Goal: Find specific page/section: Find specific page/section

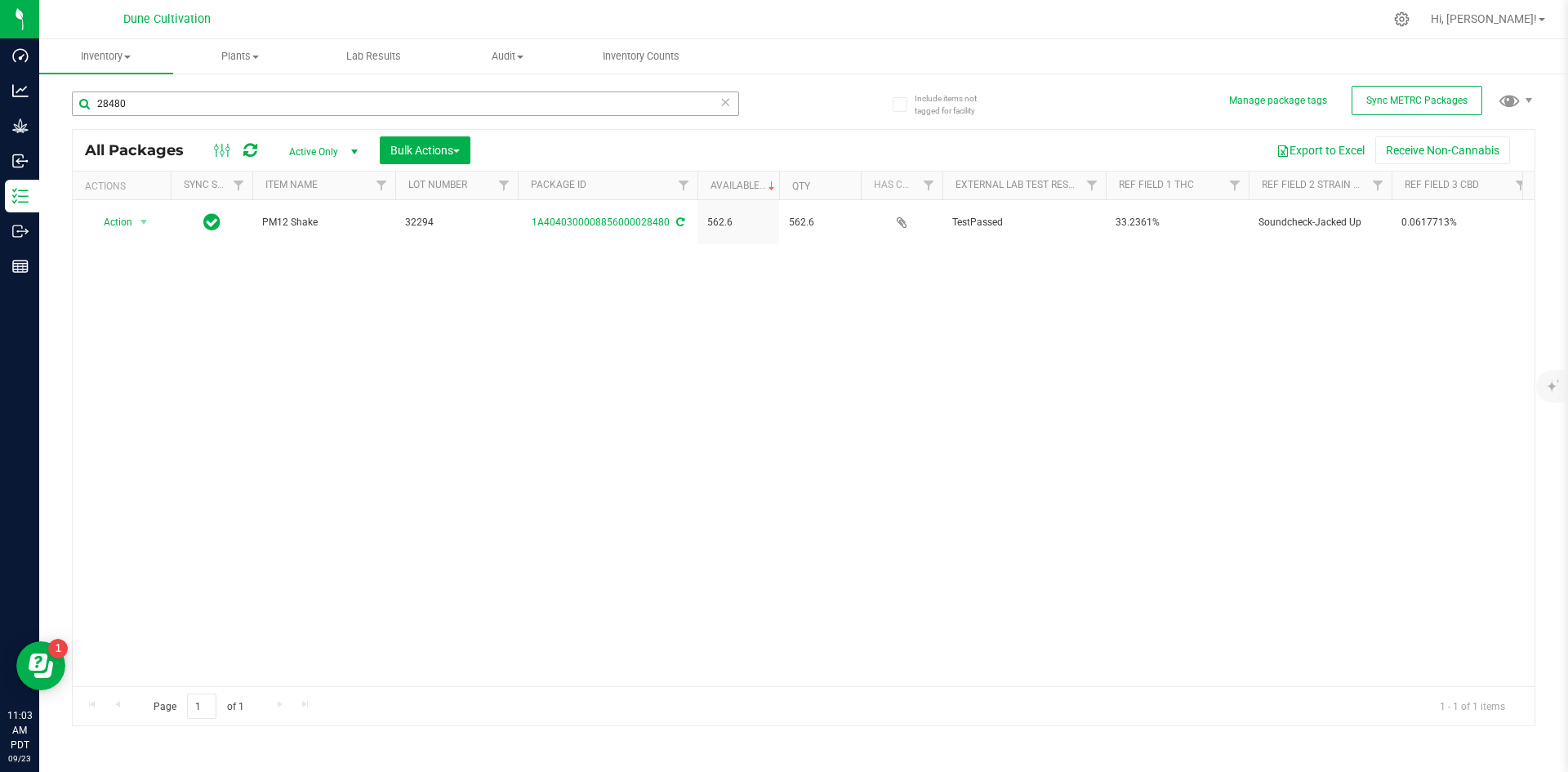
click at [173, 104] on input "28480" at bounding box center [405, 104] width 667 height 24
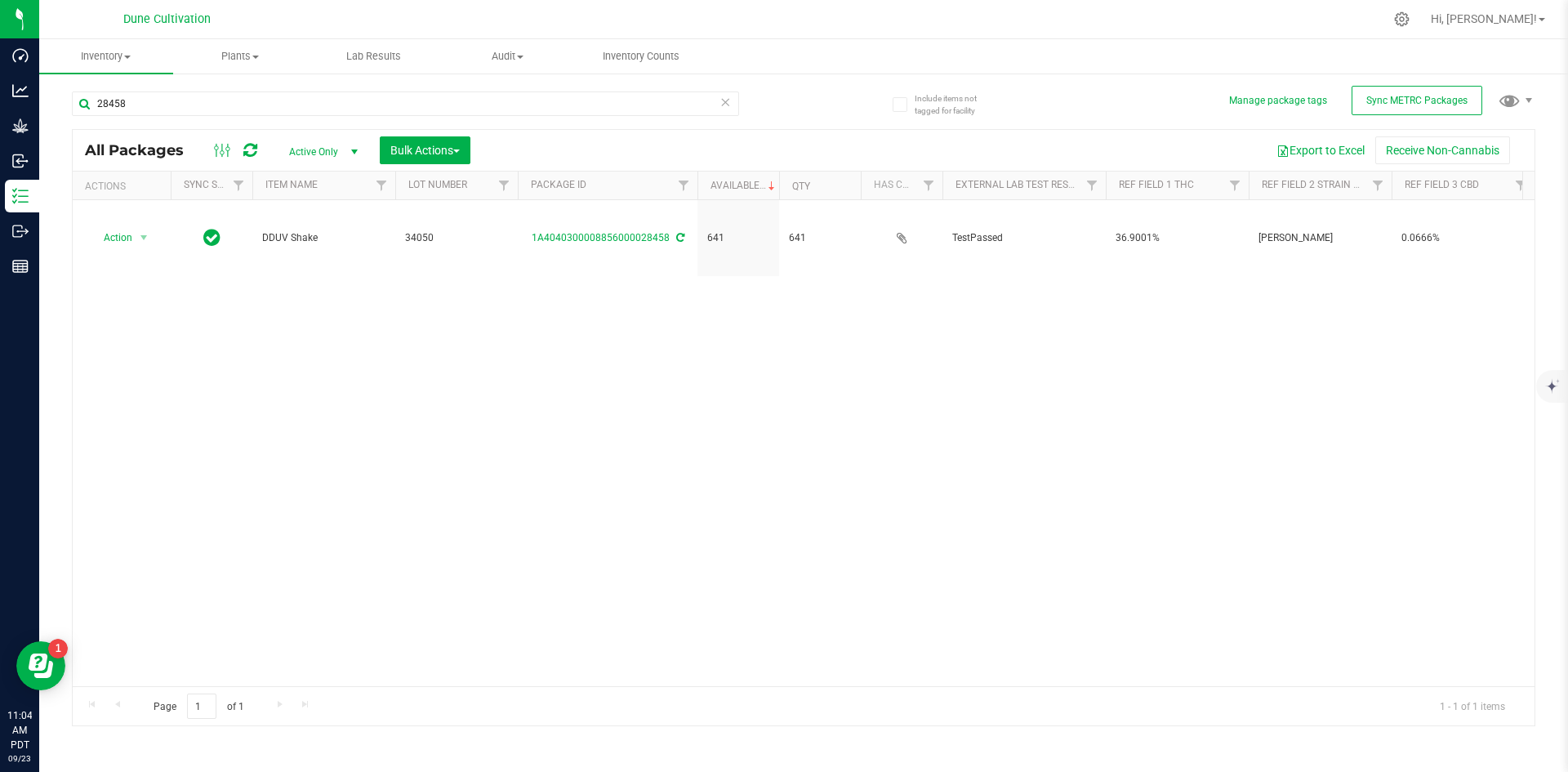
drag, startPoint x: 148, startPoint y: 107, endPoint x: 67, endPoint y: 107, distance: 81.0
click at [67, 107] on div "Include items not tagged for facility Manage package tags Sync METRC Packages 2…" at bounding box center [804, 321] width 1529 height 498
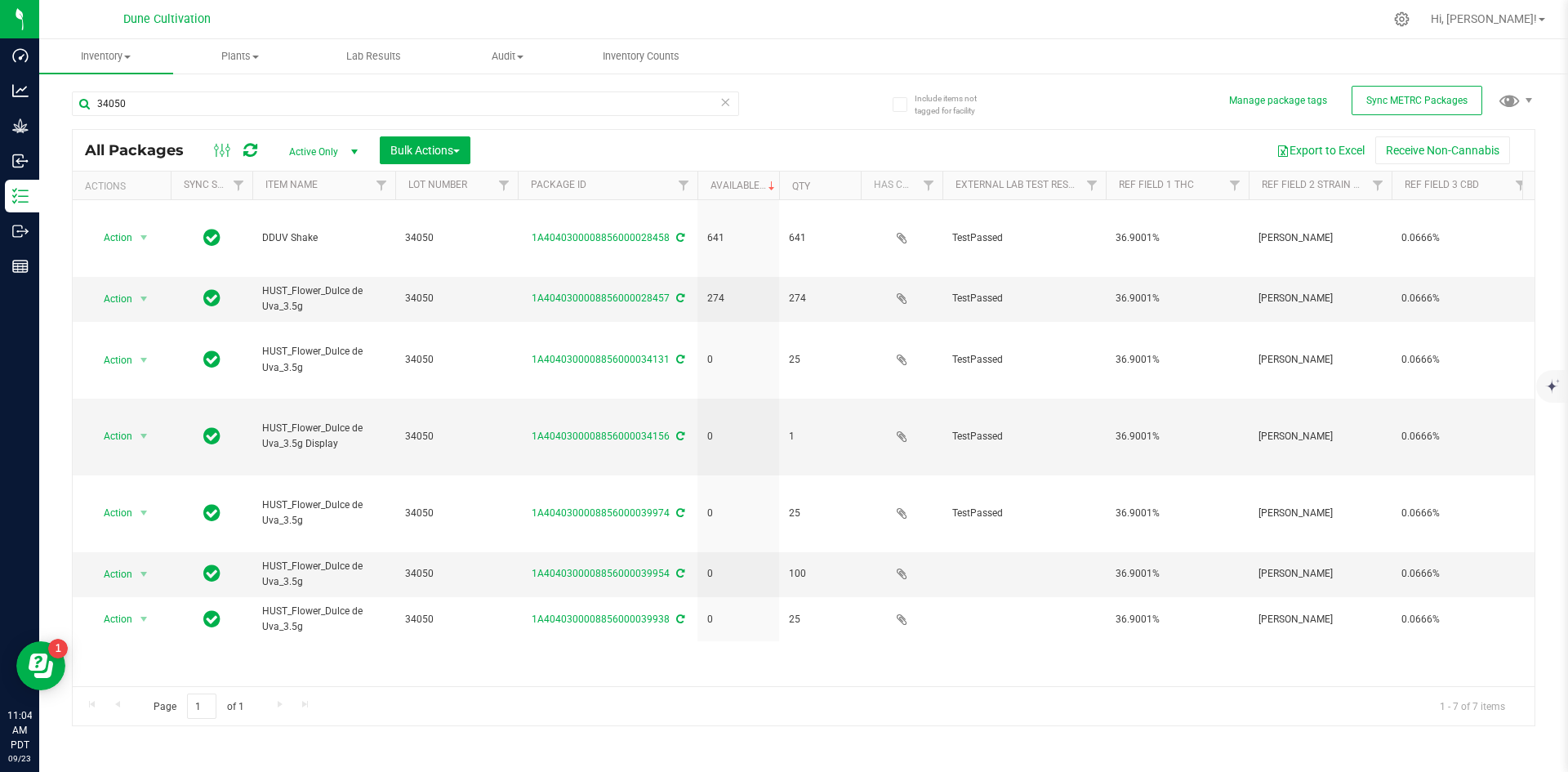
drag, startPoint x: 165, startPoint y: 99, endPoint x: 67, endPoint y: 88, distance: 98.6
click at [67, 88] on div "Include items not tagged for facility Manage package tags Sync METRC Packages 3…" at bounding box center [804, 321] width 1529 height 498
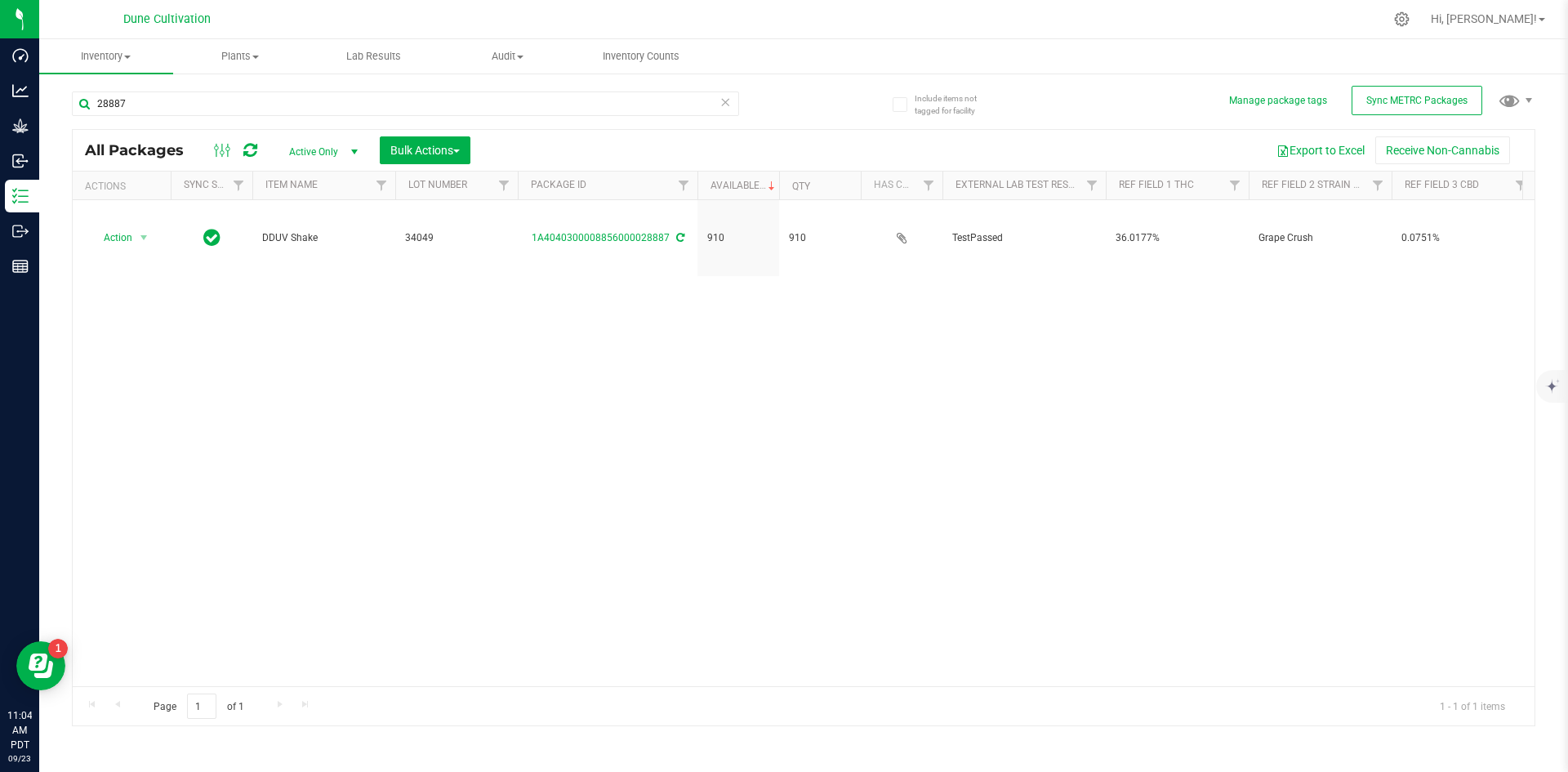
drag, startPoint x: 156, startPoint y: 112, endPoint x: 68, endPoint y: 110, distance: 88.0
click at [68, 110] on div "Include items not tagged for facility Manage package tags Sync METRC Packages 2…" at bounding box center [804, 321] width 1529 height 498
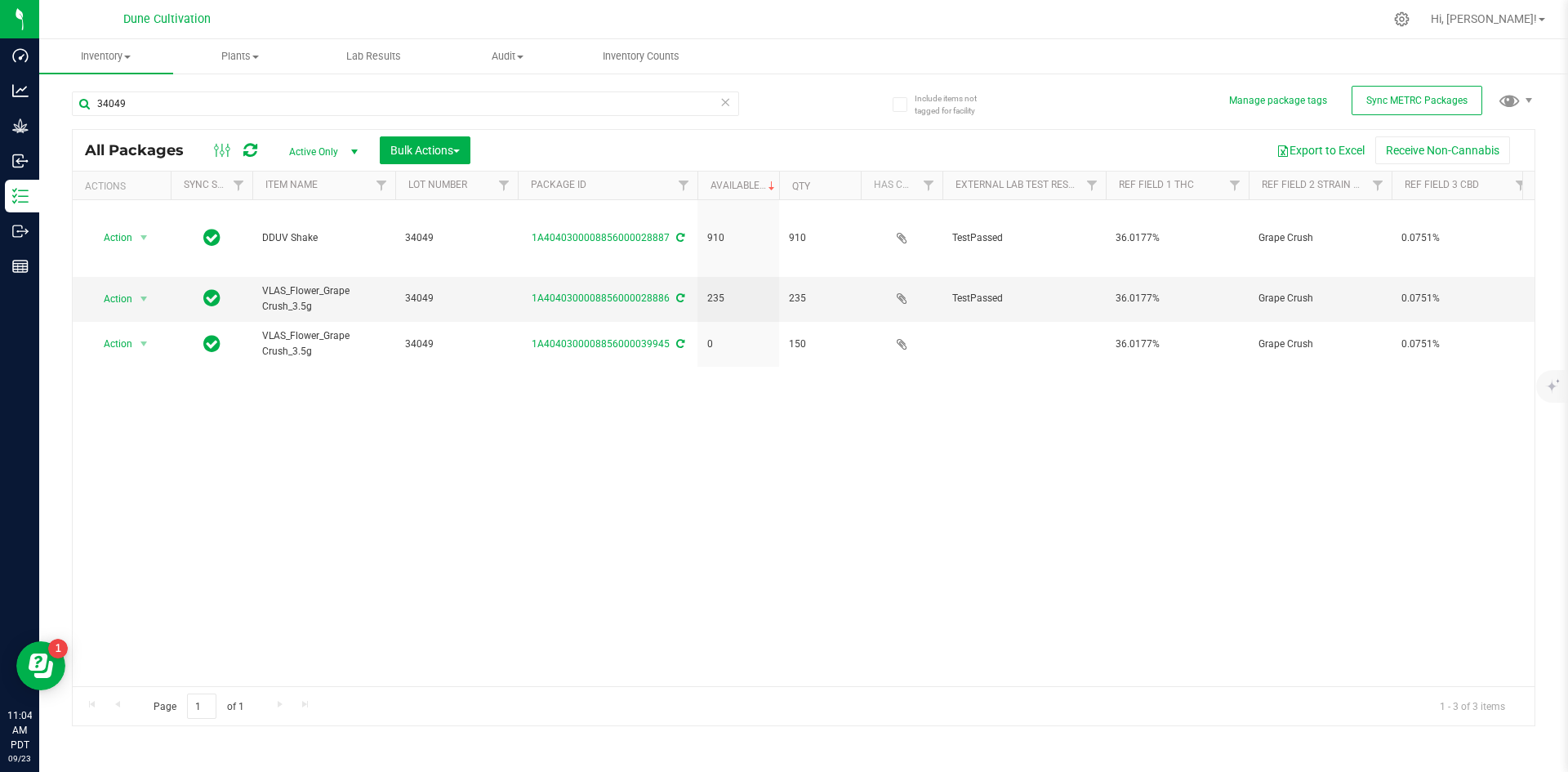
drag, startPoint x: 135, startPoint y: 99, endPoint x: 68, endPoint y: 101, distance: 67.0
click at [68, 101] on div "Include items not tagged for facility Manage package tags Sync METRC Packages 3…" at bounding box center [804, 321] width 1529 height 498
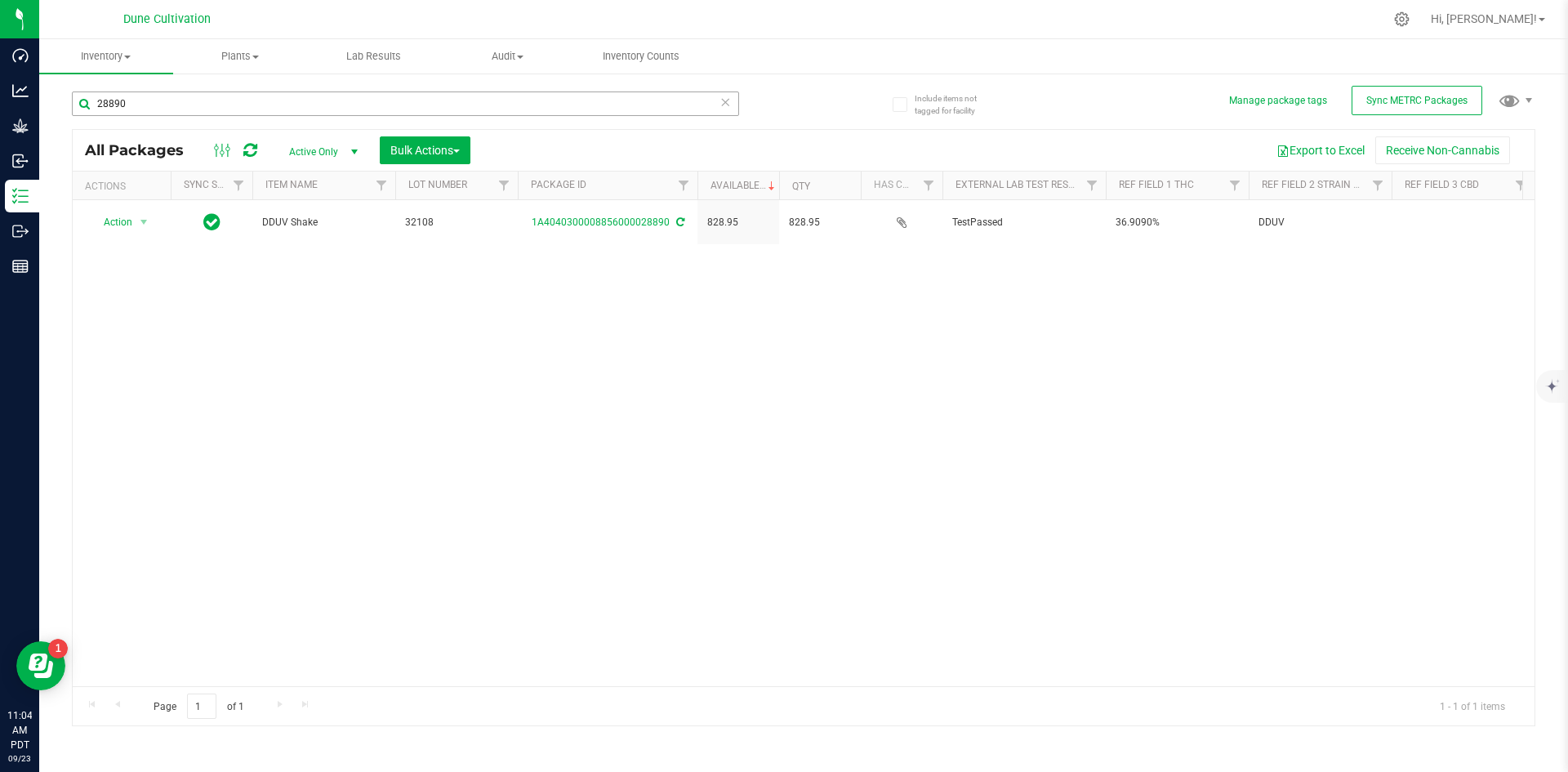
drag, startPoint x: 193, startPoint y: 114, endPoint x: 92, endPoint y: 104, distance: 101.5
click at [92, 104] on input "28890" at bounding box center [405, 104] width 667 height 24
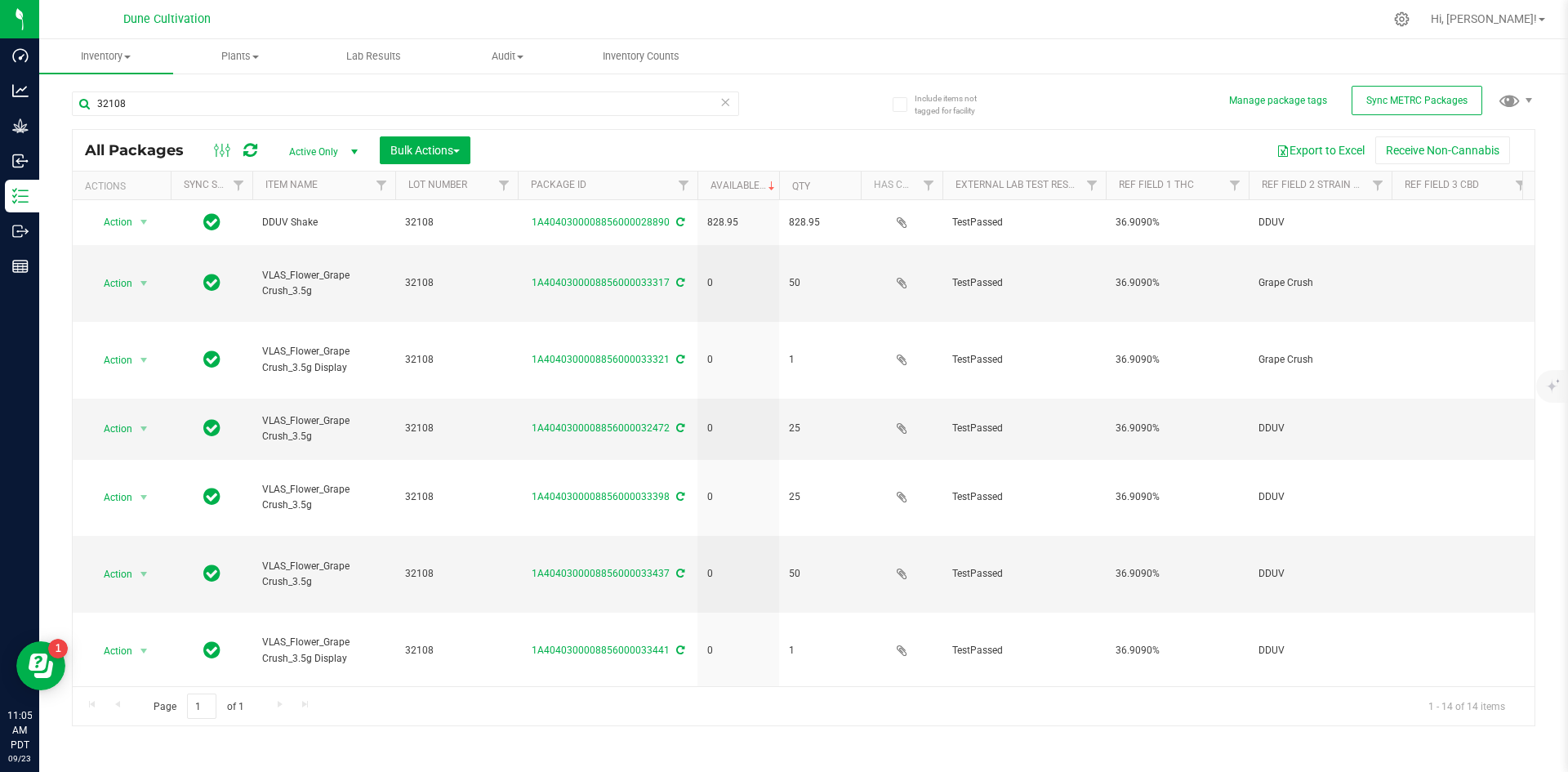
drag, startPoint x: 161, startPoint y: 98, endPoint x: 47, endPoint y: 93, distance: 114.1
click at [47, 93] on div "Include items not tagged for facility Manage package tags Sync METRC Packages 3…" at bounding box center [804, 321] width 1529 height 498
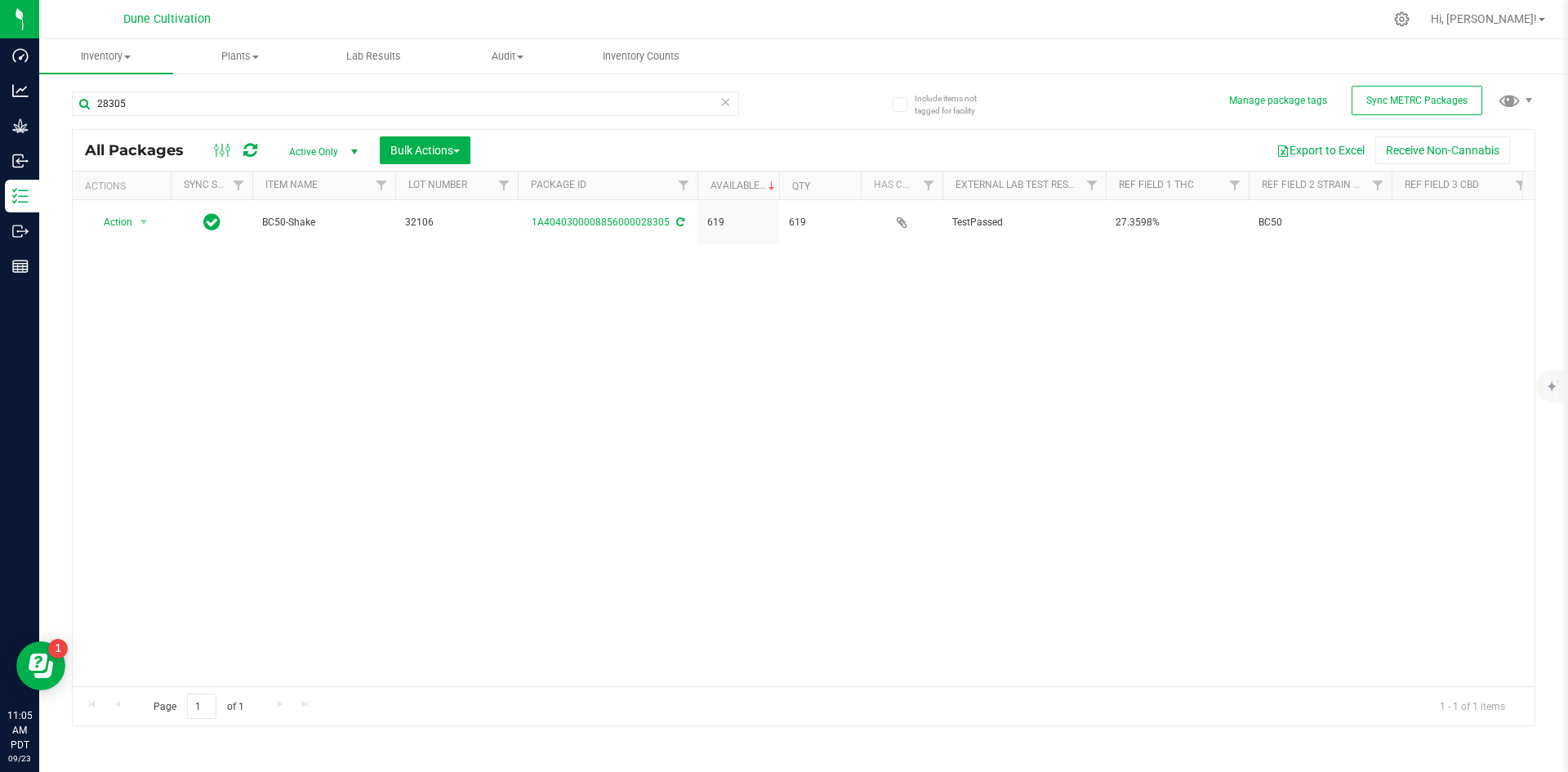
drag, startPoint x: 239, startPoint y: 108, endPoint x: 92, endPoint y: 84, distance: 148.9
click at [92, 84] on div "28305" at bounding box center [438, 103] width 731 height 53
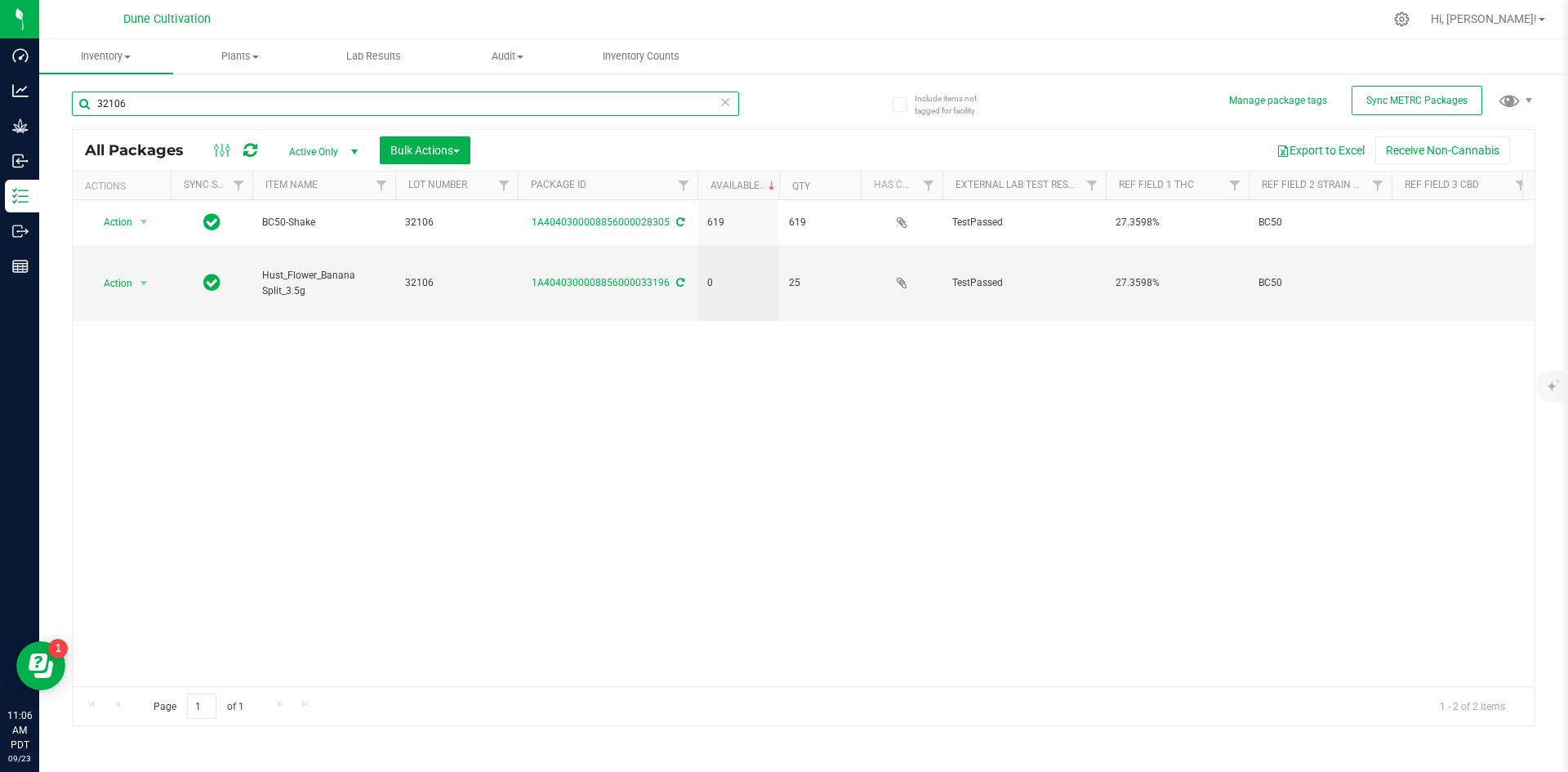
drag, startPoint x: 137, startPoint y: 113, endPoint x: 89, endPoint y: 102, distance: 49.2
click at [89, 102] on input "32106" at bounding box center [405, 104] width 667 height 24
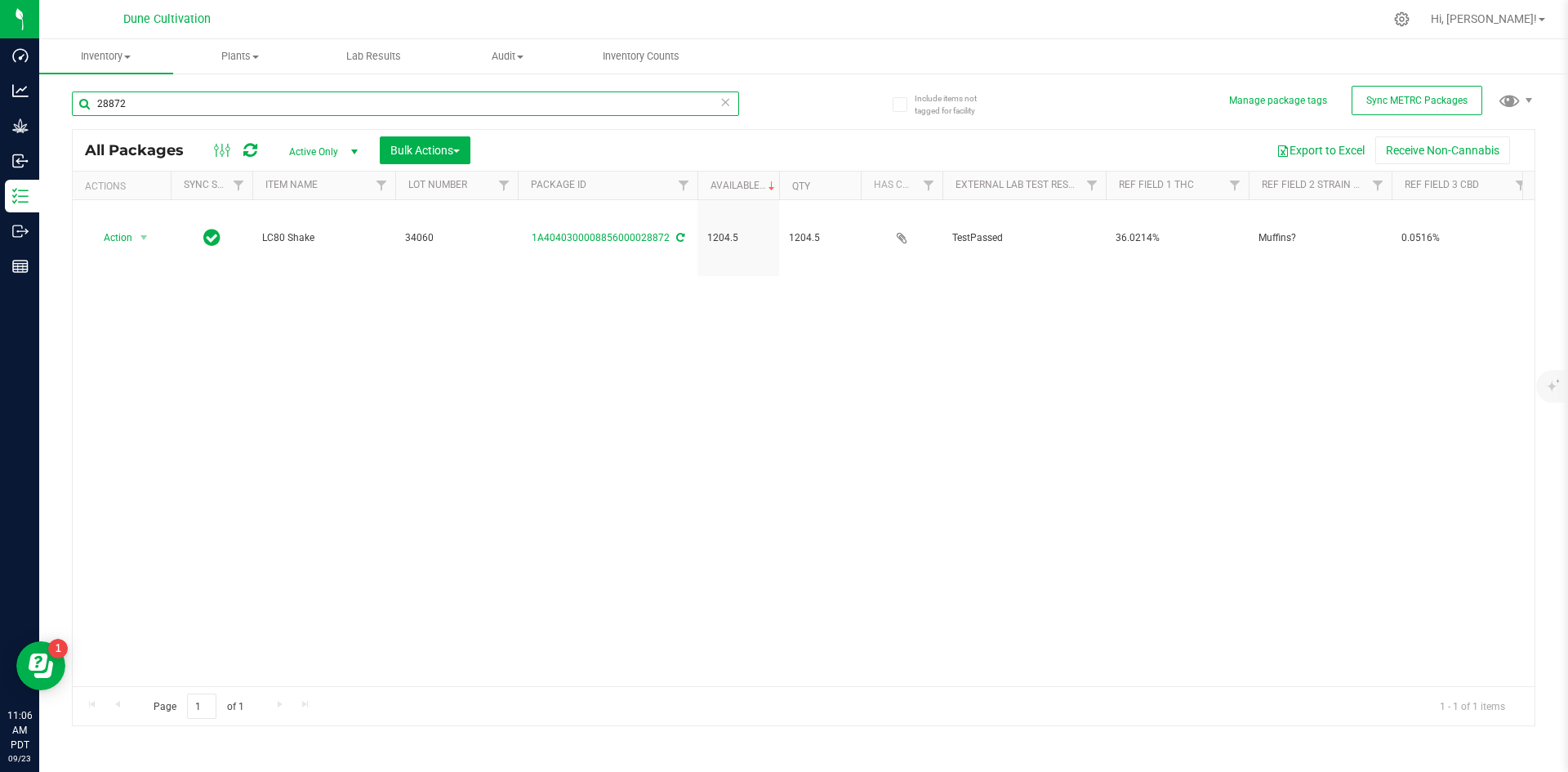
drag, startPoint x: 136, startPoint y: 114, endPoint x: 83, endPoint y: 98, distance: 55.4
click at [83, 98] on input "28872" at bounding box center [405, 104] width 667 height 24
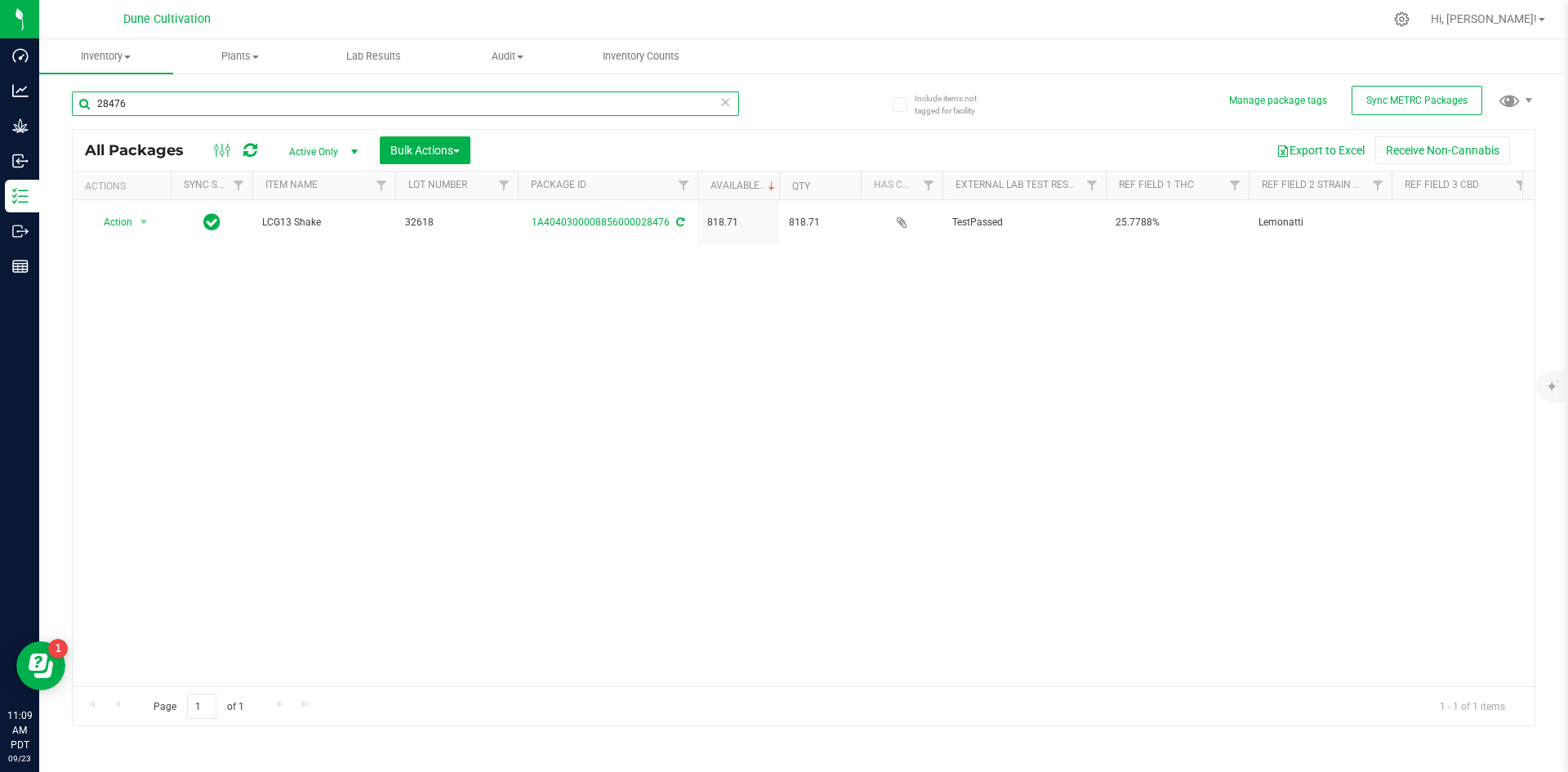
click at [145, 109] on input "28476" at bounding box center [405, 104] width 667 height 24
type input "28496"
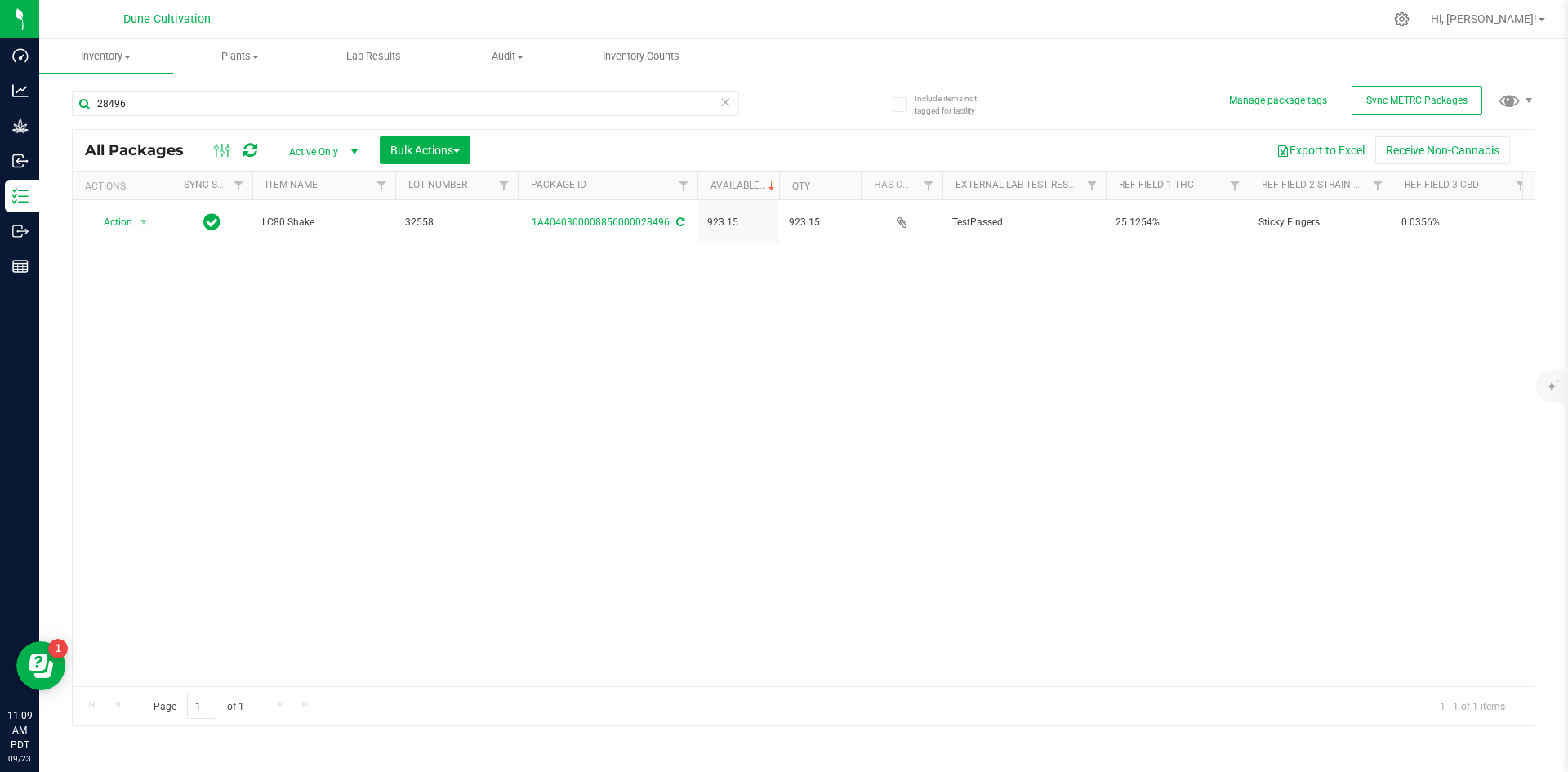
click at [724, 104] on icon at bounding box center [725, 101] width 11 height 20
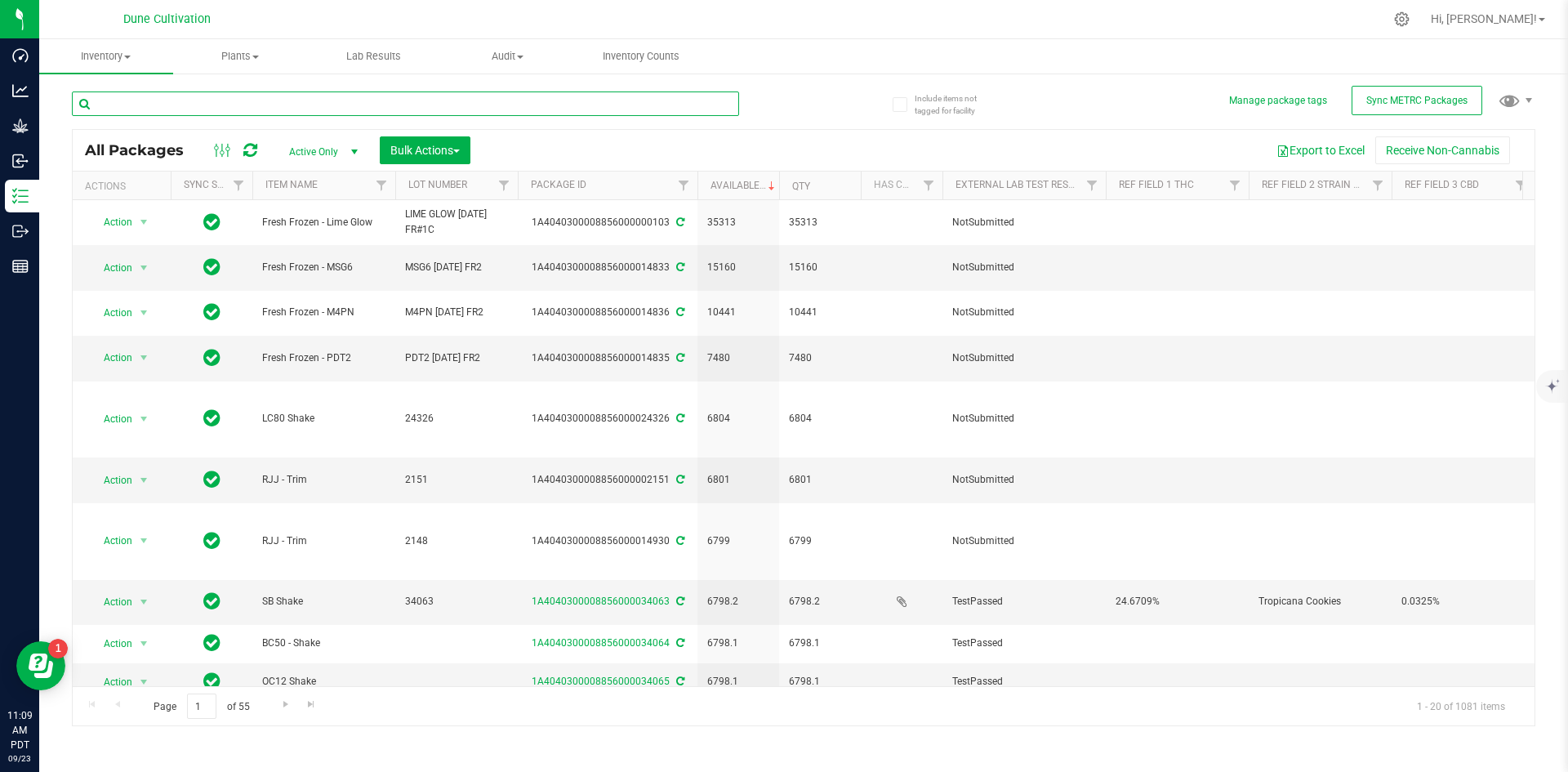
click at [314, 104] on input "text" at bounding box center [405, 104] width 667 height 24
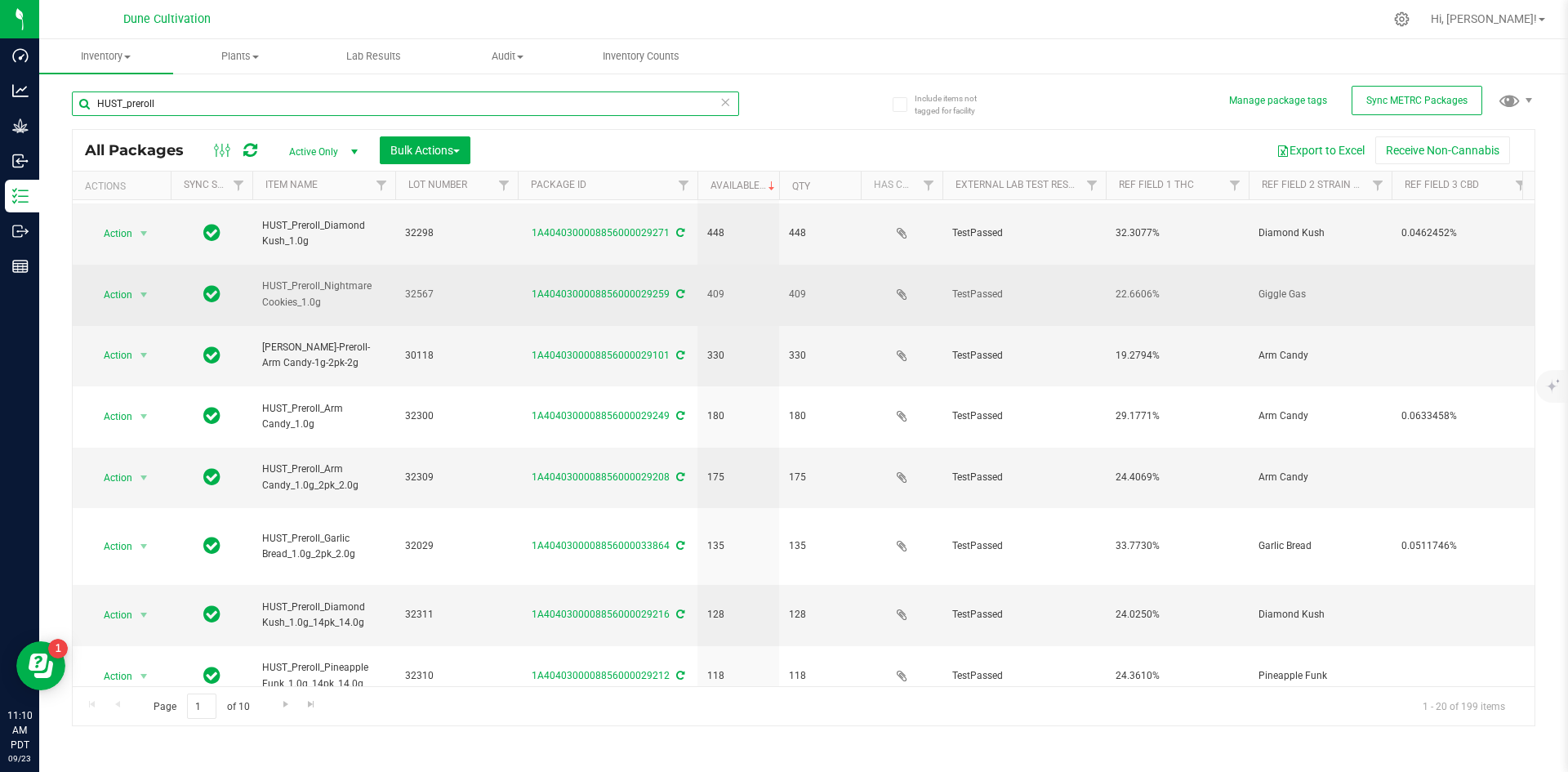
scroll to position [431, 0]
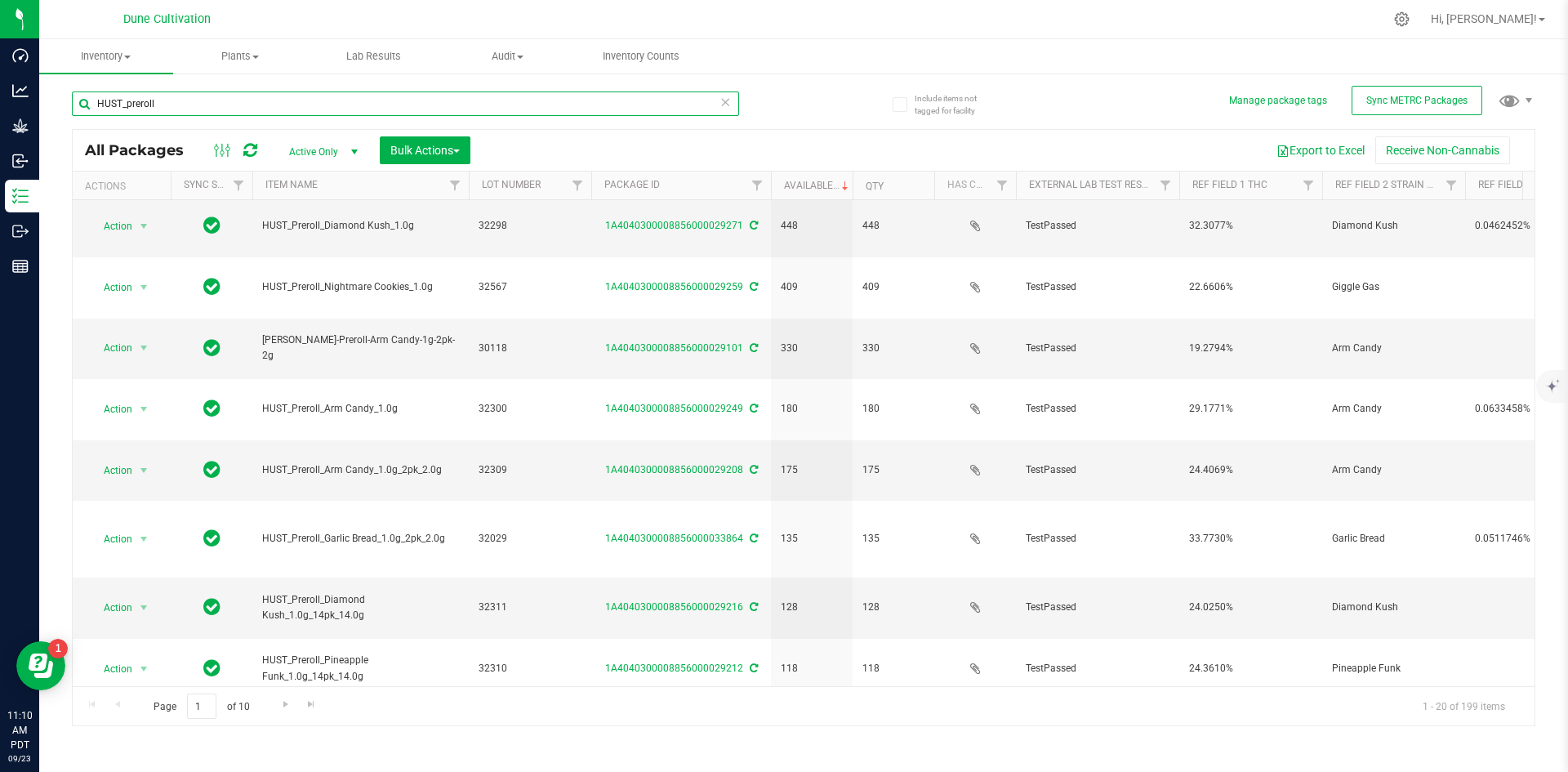
drag, startPoint x: 394, startPoint y: 180, endPoint x: 470, endPoint y: 188, distance: 76.4
click at [470, 188] on div "Actions Sync Status Item Name Lot Number Package ID Available Qty Has COA Exter…" at bounding box center [797, 186] width 1450 height 28
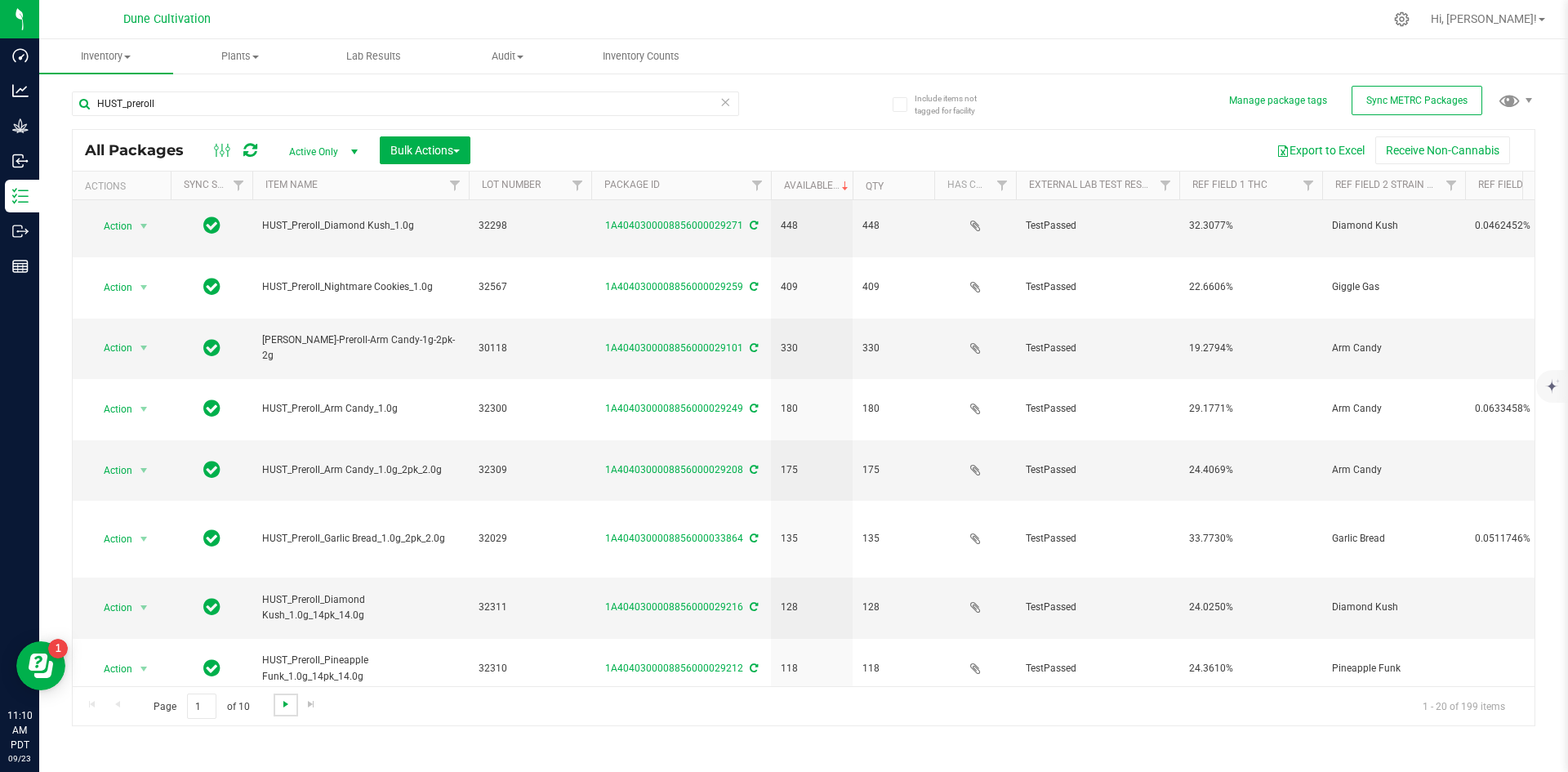
click at [281, 697] on span "Go to the next page" at bounding box center [286, 704] width 13 height 13
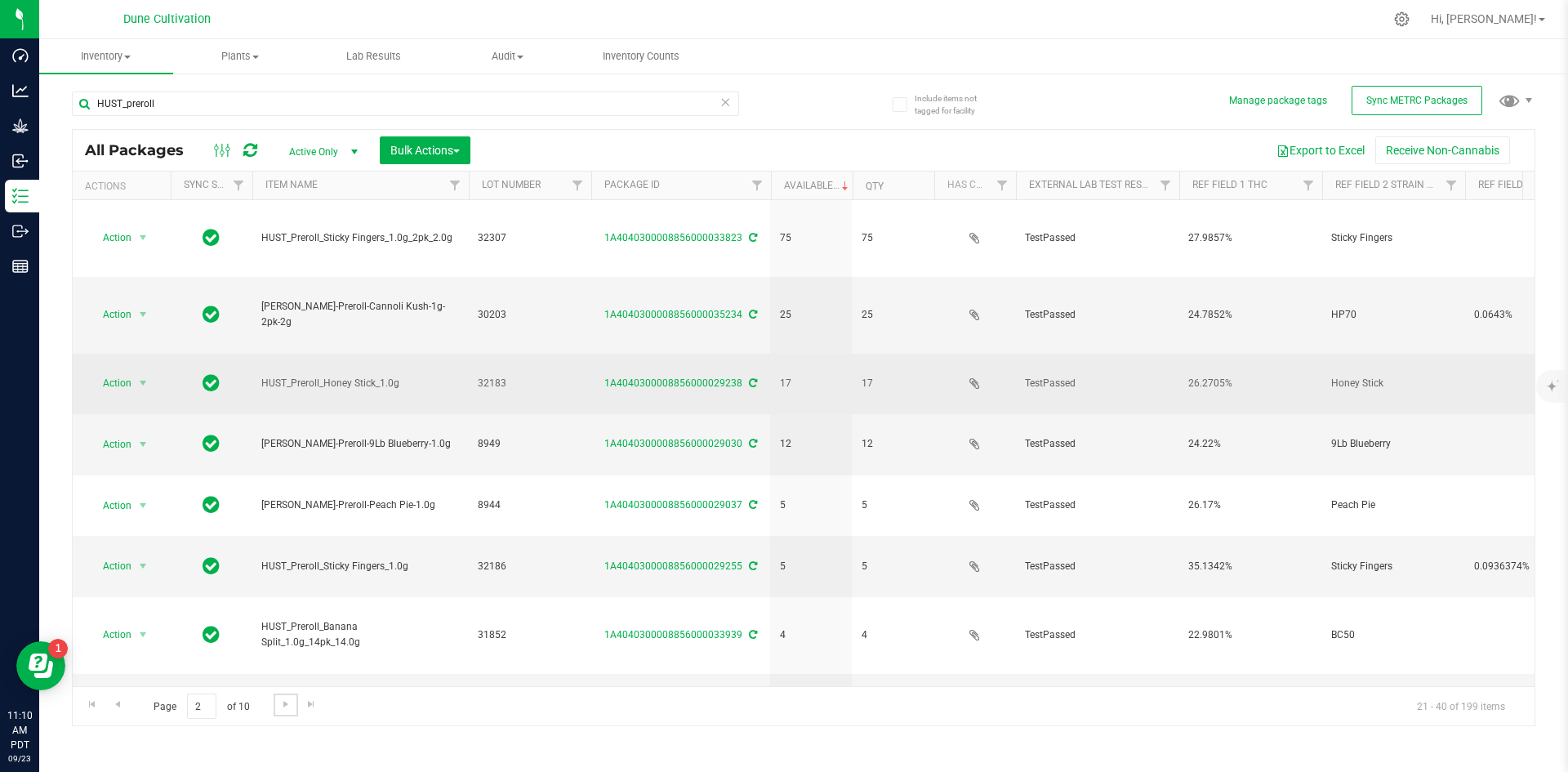
scroll to position [0, 3]
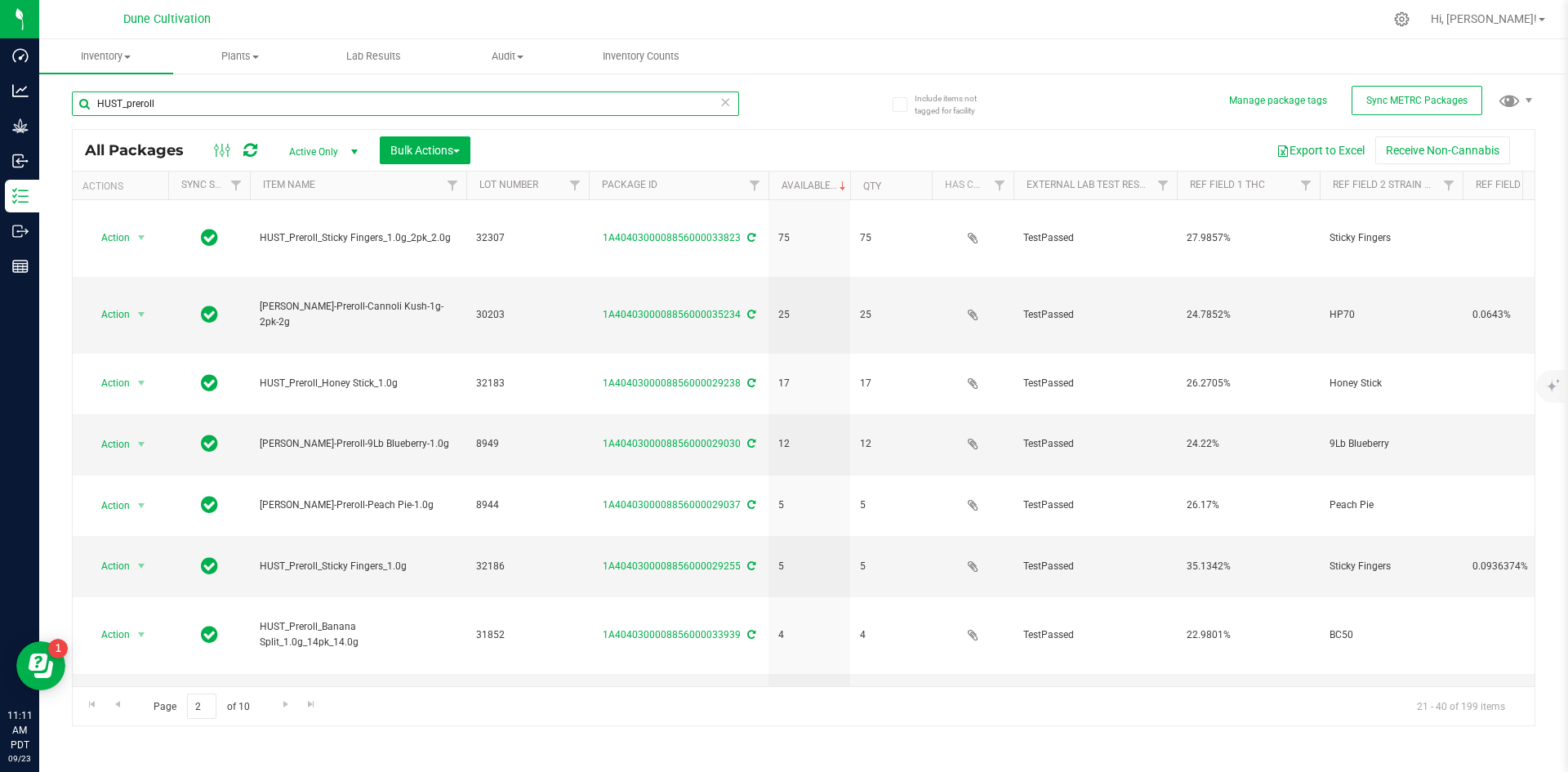
drag, startPoint x: 190, startPoint y: 97, endPoint x: 50, endPoint y: 102, distance: 140.1
click at [50, 102] on div "Include items not tagged for facility Manage package tags Sync METRC Packages H…" at bounding box center [804, 321] width 1529 height 498
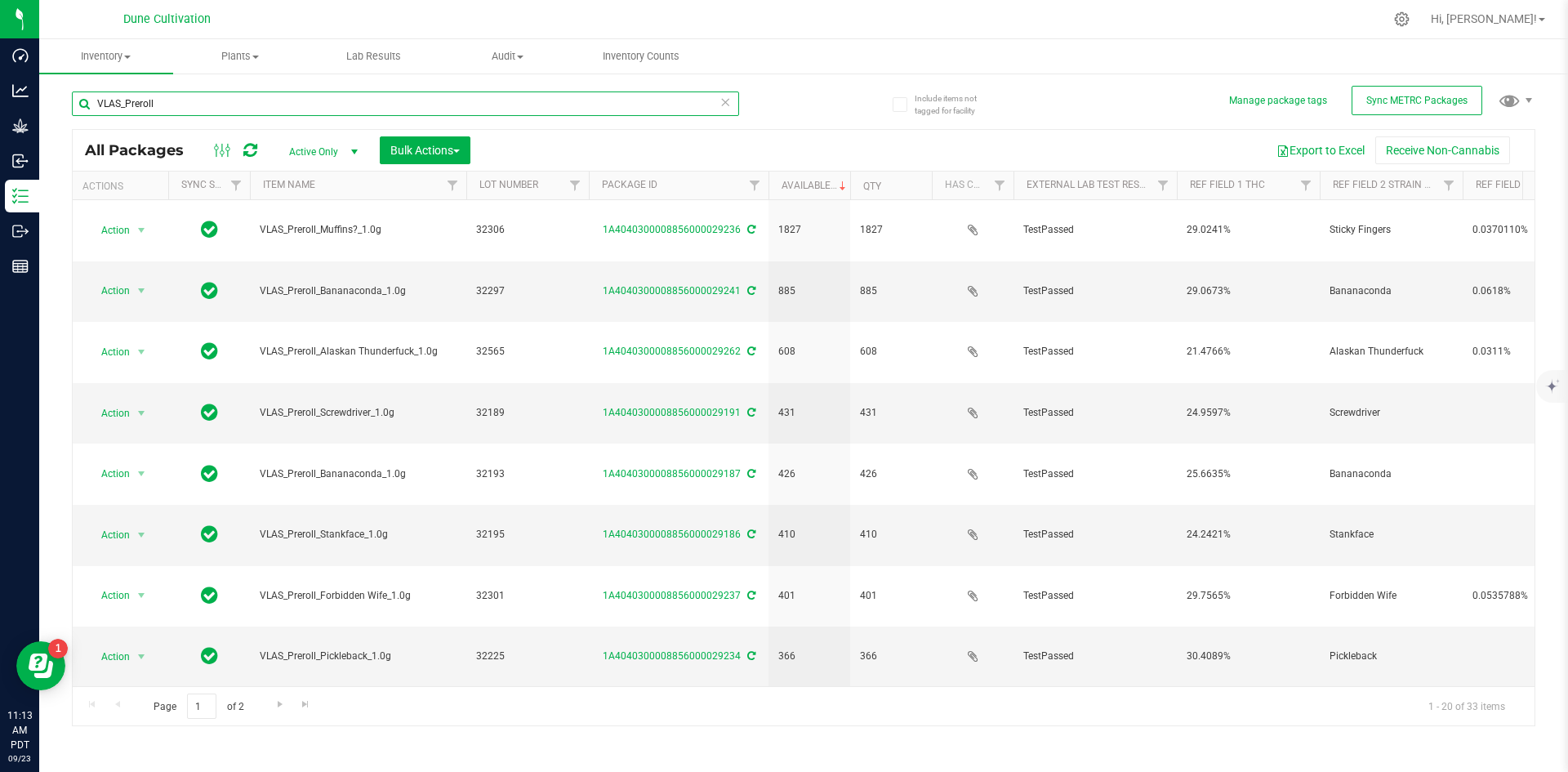
drag, startPoint x: 179, startPoint y: 109, endPoint x: 59, endPoint y: 94, distance: 120.9
click at [59, 94] on div "Include items not tagged for facility Manage package tags Sync METRC Packages V…" at bounding box center [804, 321] width 1529 height 498
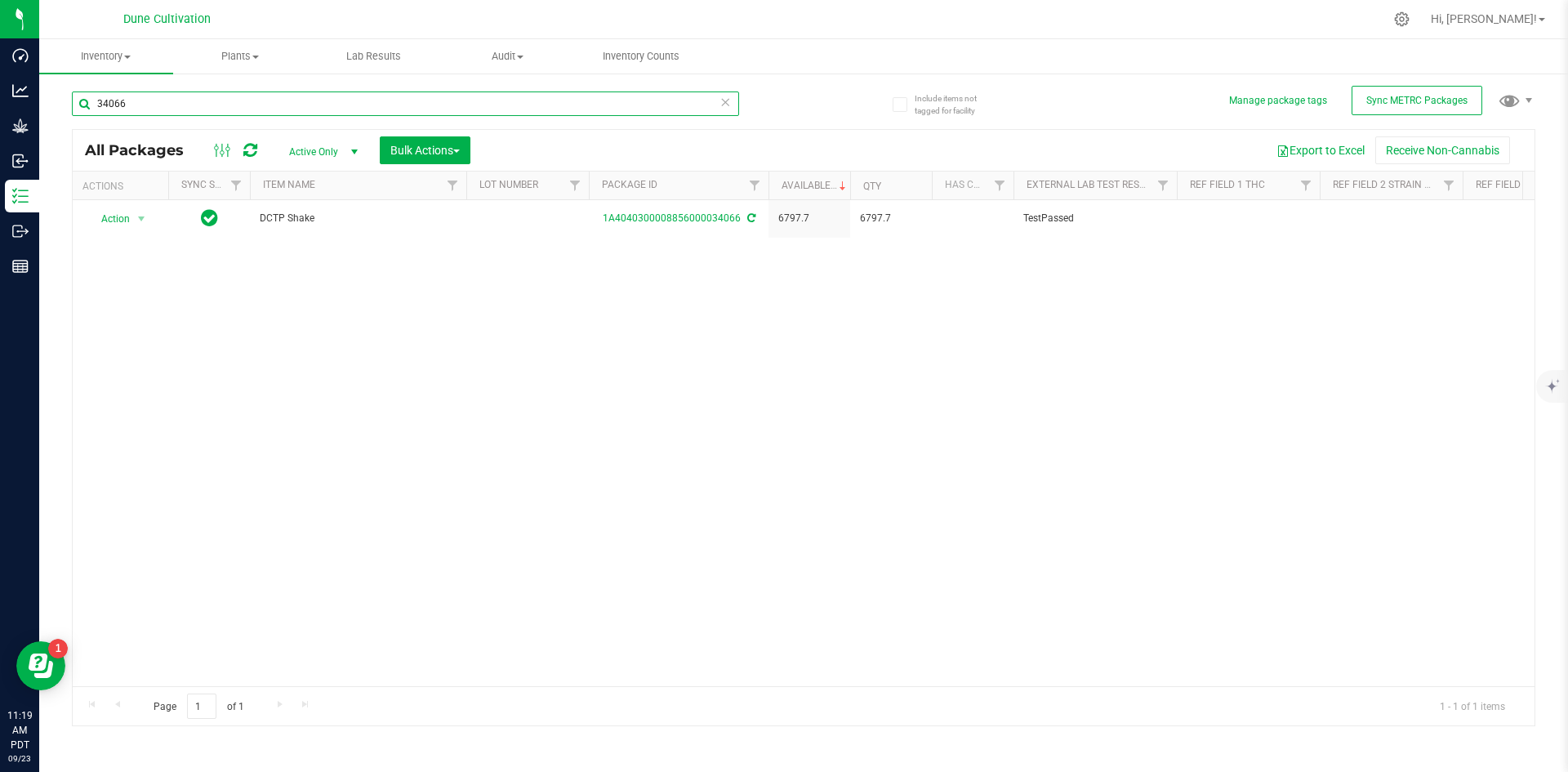
drag, startPoint x: 124, startPoint y: 103, endPoint x: 80, endPoint y: 100, distance: 44.1
click at [80, 100] on input "34066" at bounding box center [405, 104] width 667 height 24
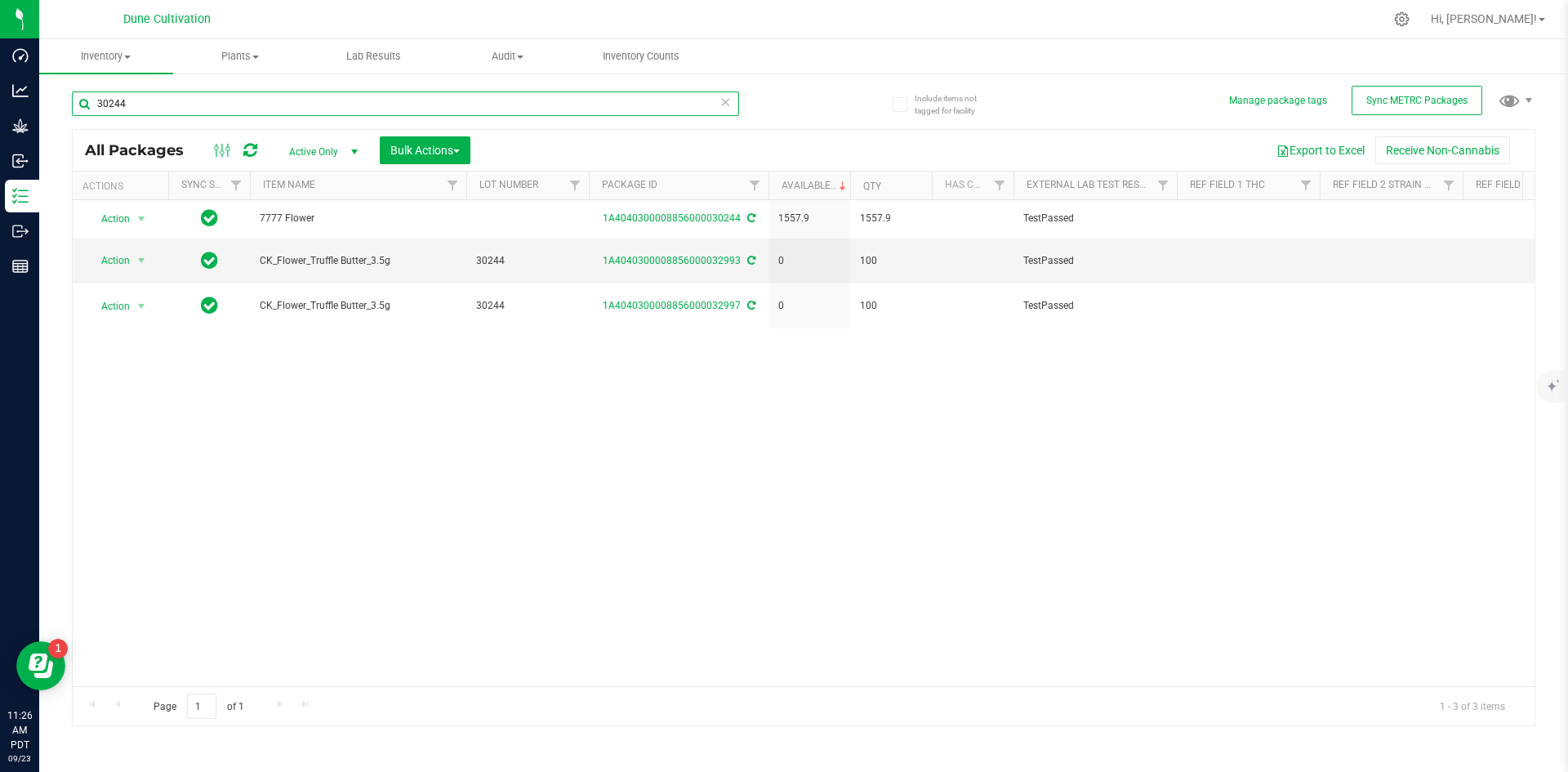
drag, startPoint x: 136, startPoint y: 100, endPoint x: 56, endPoint y: 92, distance: 80.4
click at [56, 92] on div "Include items not tagged for facility Manage package tags Sync METRC Packages 3…" at bounding box center [804, 321] width 1529 height 498
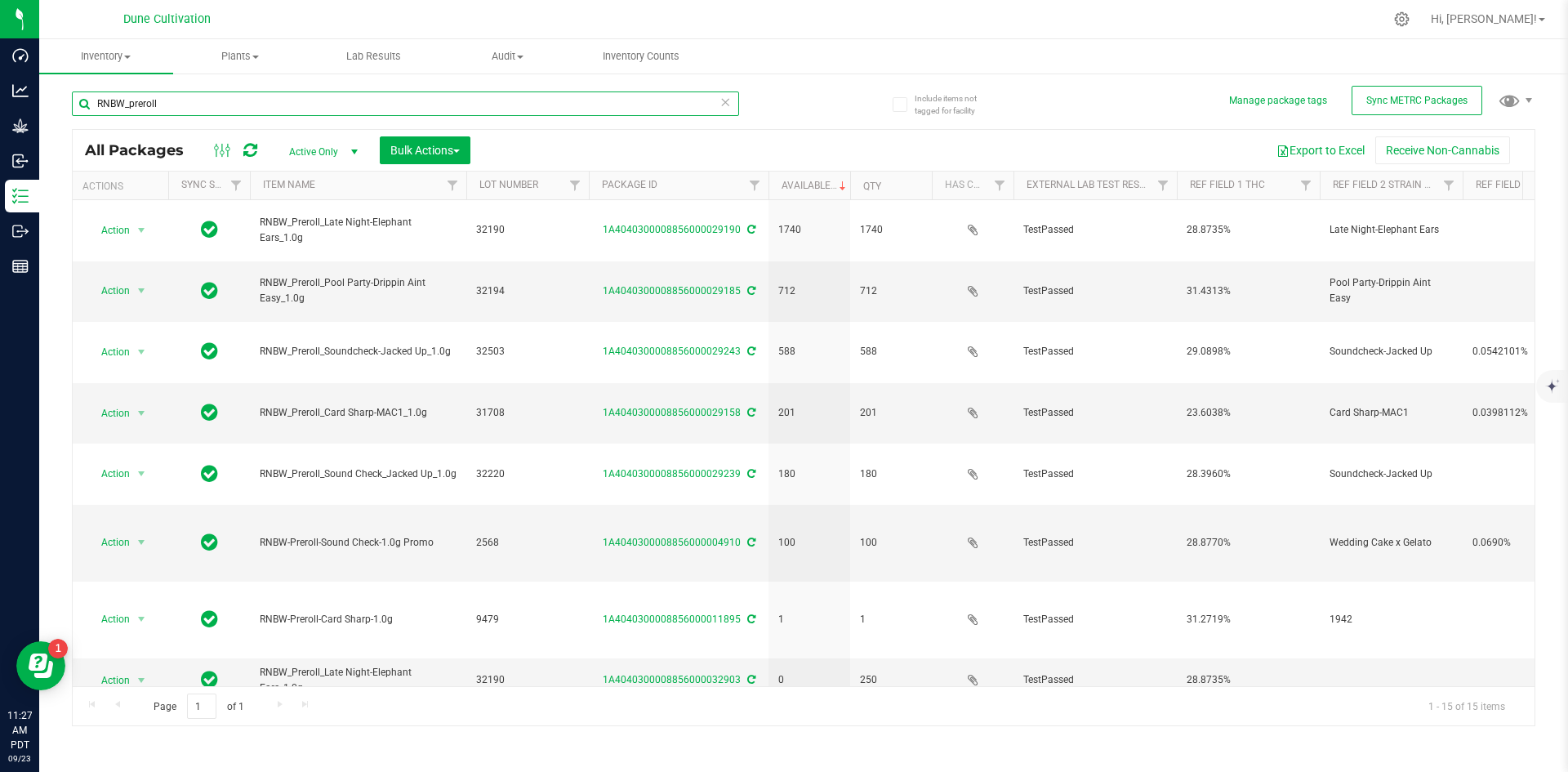
click at [128, 99] on input "RNBW_preroll" at bounding box center [405, 104] width 667 height 24
drag, startPoint x: 125, startPoint y: 99, endPoint x: 81, endPoint y: 92, distance: 44.6
click at [81, 92] on input "RNBW_preroll" at bounding box center [405, 104] width 667 height 24
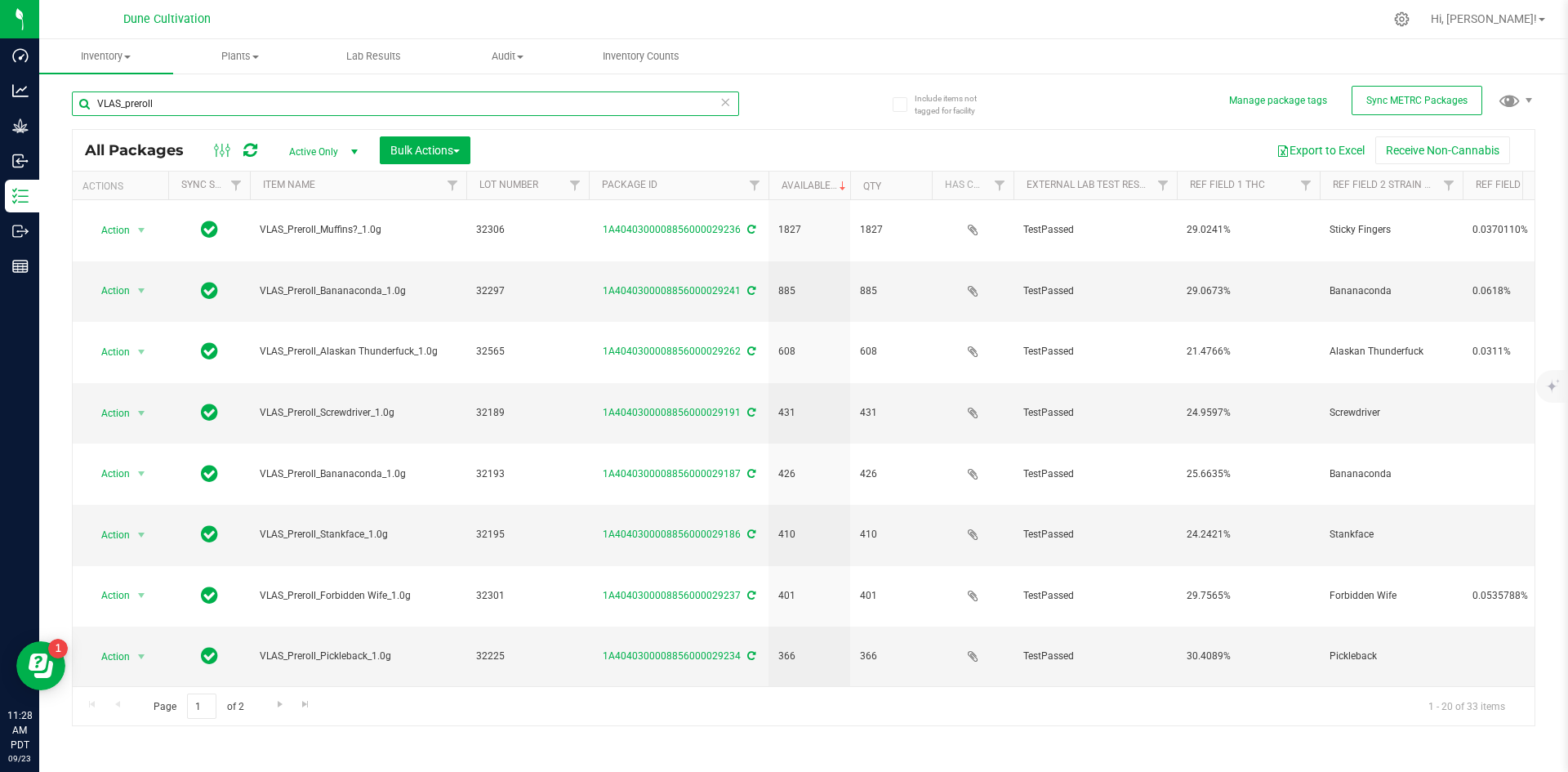
drag, startPoint x: 119, startPoint y: 96, endPoint x: 74, endPoint y: 96, distance: 45.0
click at [74, 96] on input "VLAS_preroll" at bounding box center [405, 104] width 667 height 24
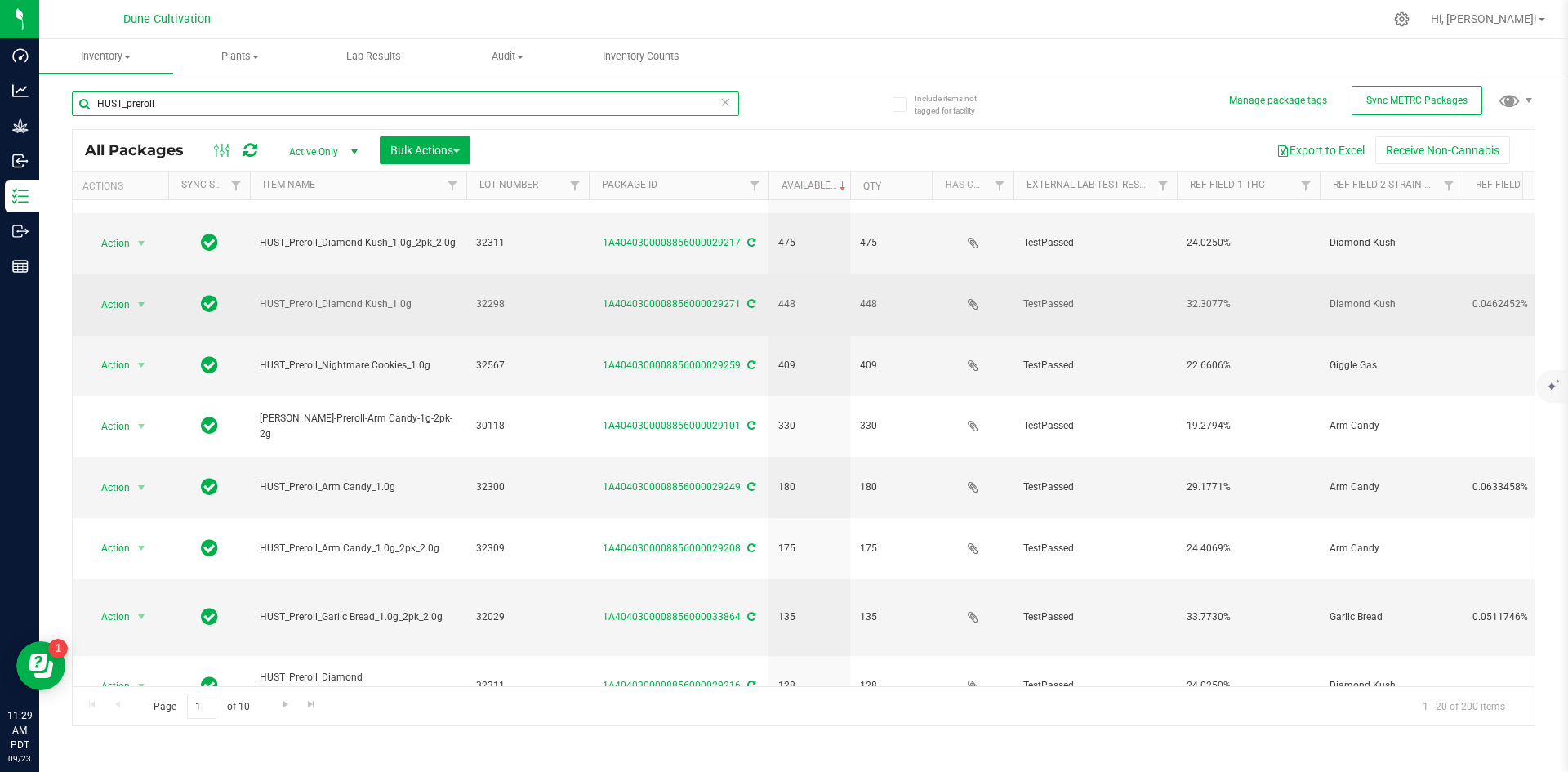
scroll to position [431, 3]
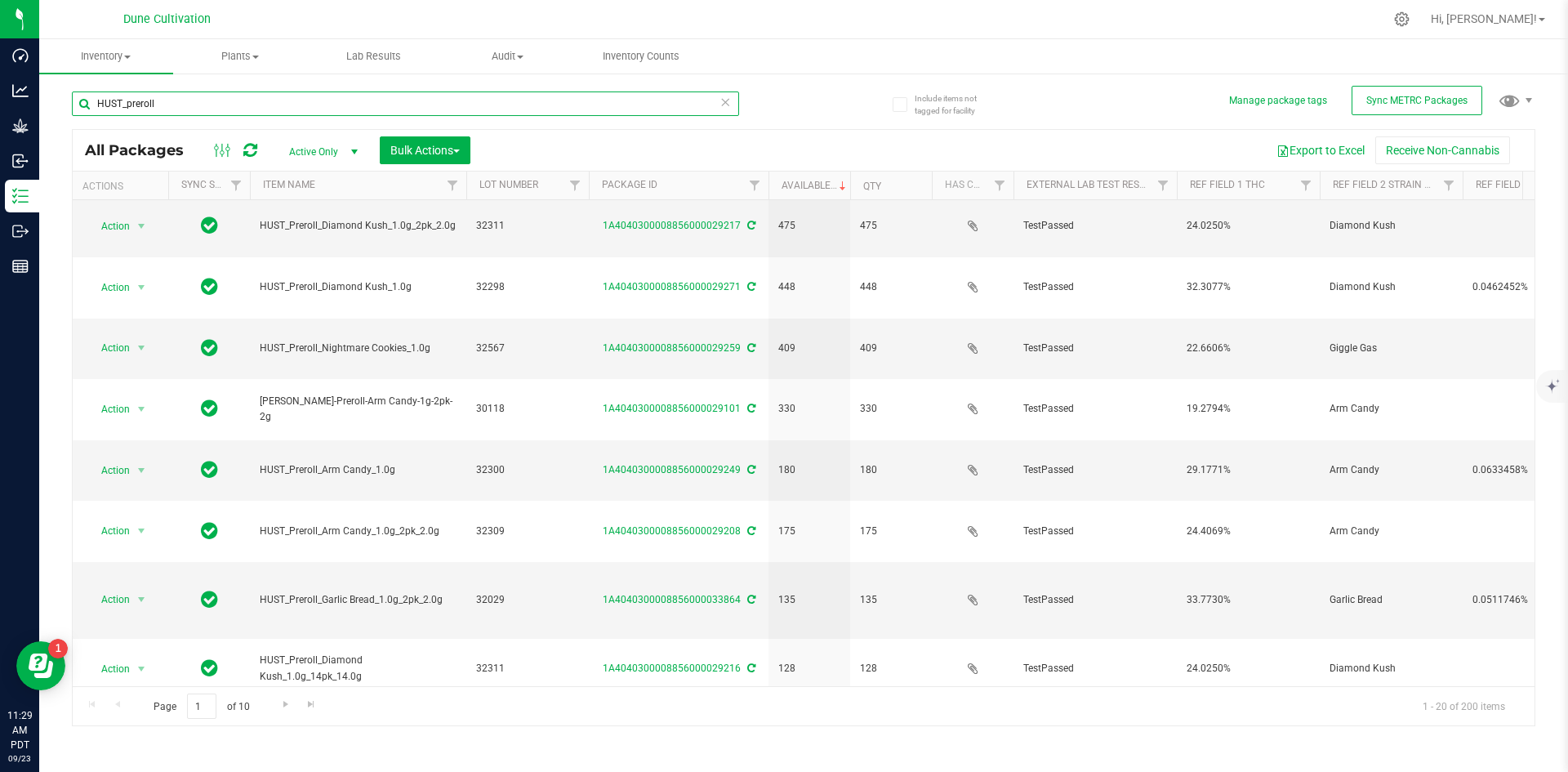
type input "HUST_preroll"
